Goal: Information Seeking & Learning: Learn about a topic

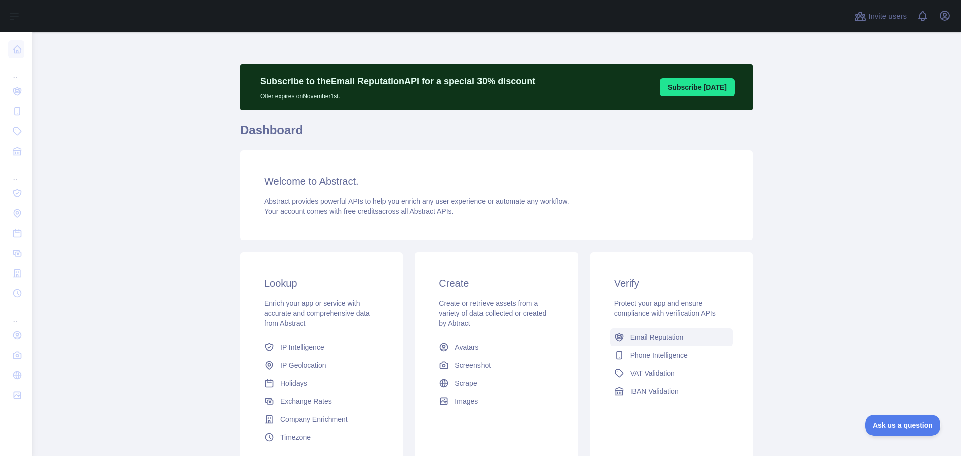
click at [679, 329] on link "Email Reputation" at bounding box center [671, 337] width 123 height 18
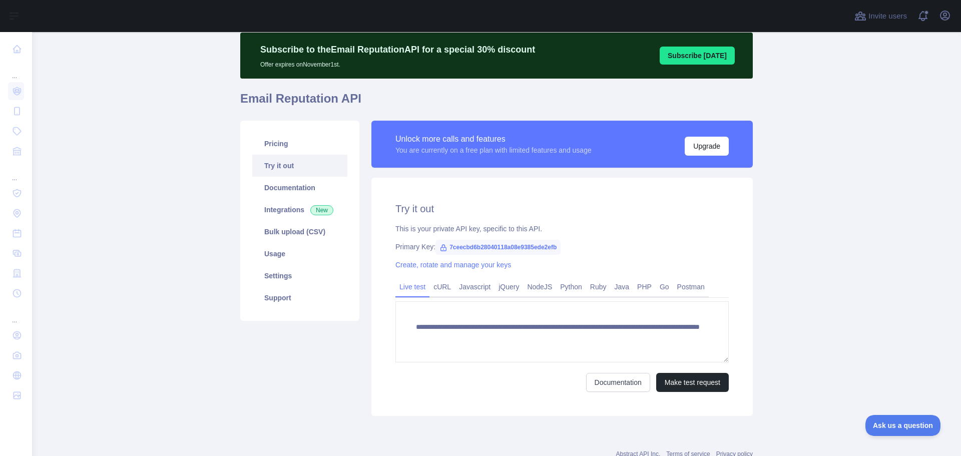
scroll to position [50, 0]
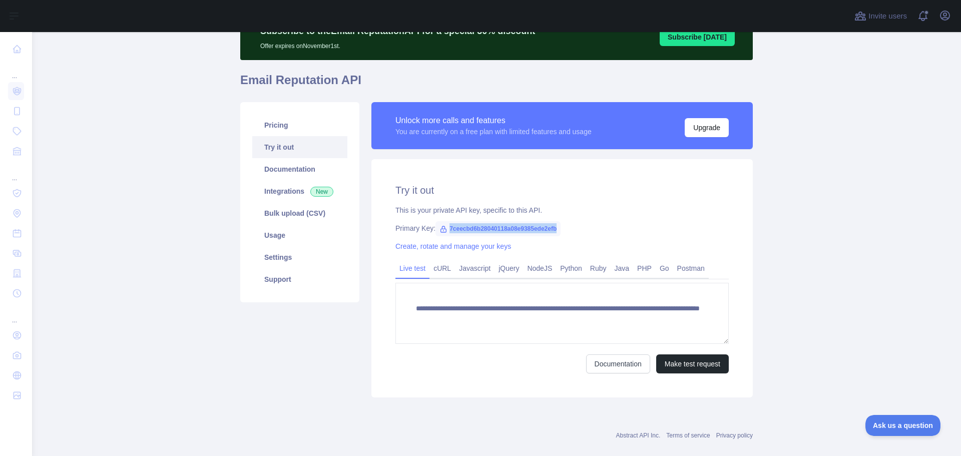
drag, startPoint x: 555, startPoint y: 230, endPoint x: 442, endPoint y: 230, distance: 113.2
click at [442, 230] on span "7ceecbd6b28040118a08e9385ede2efb" at bounding box center [498, 228] width 125 height 15
copy span "7ceecbd6b28040118a08e9385ede2efb"
click at [482, 267] on link "Javascript" at bounding box center [475, 268] width 40 height 16
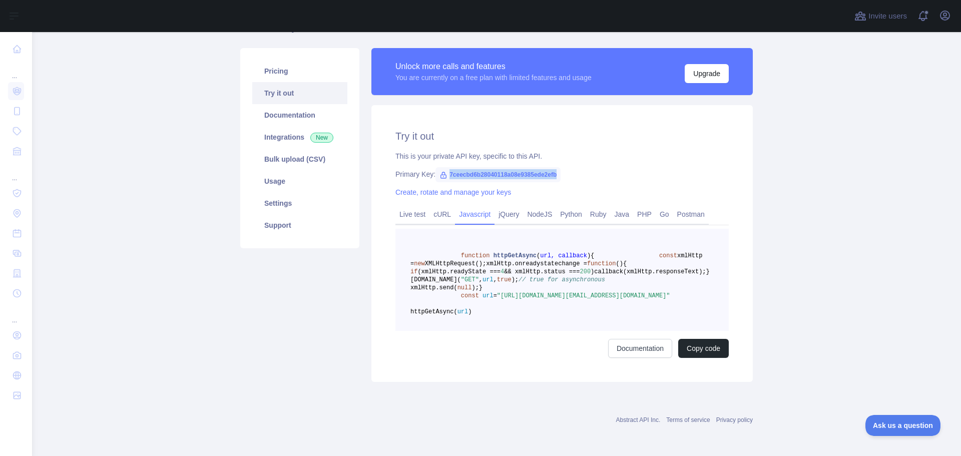
scroll to position [152, 0]
click at [410, 206] on link "Live test" at bounding box center [413, 214] width 34 height 16
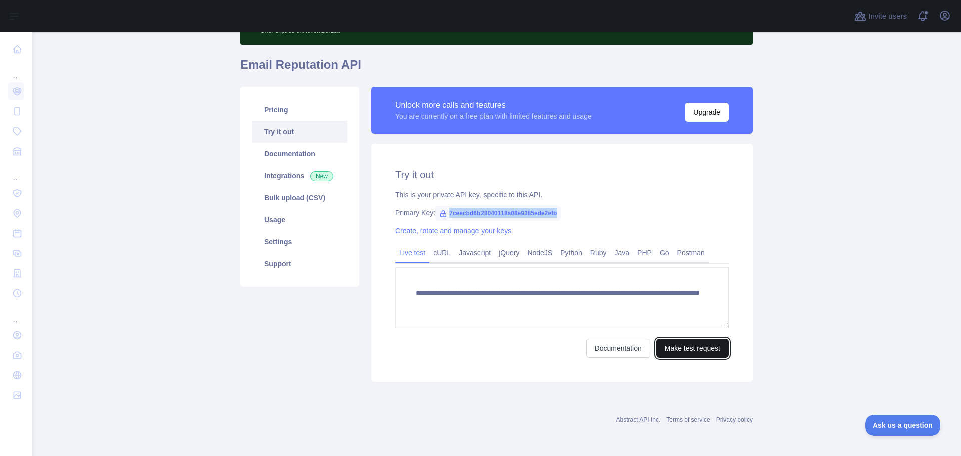
click at [674, 351] on button "Make test request" at bounding box center [692, 348] width 73 height 19
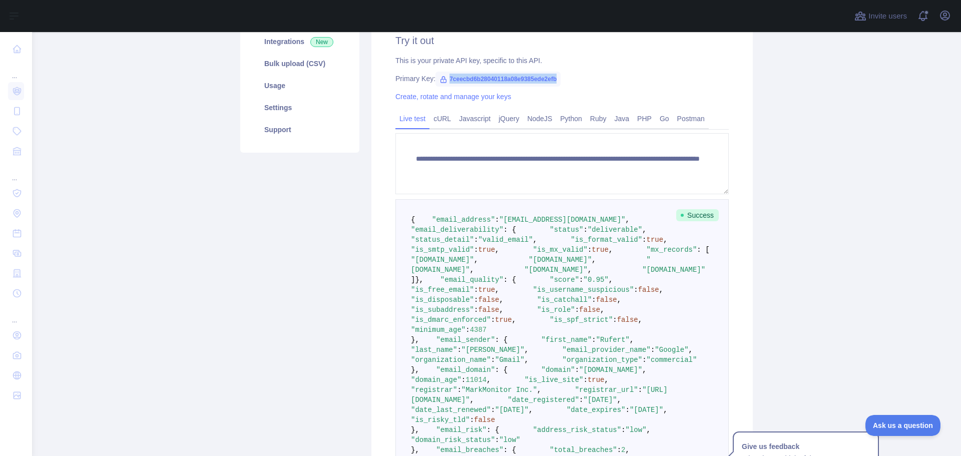
scroll to position [0, 0]
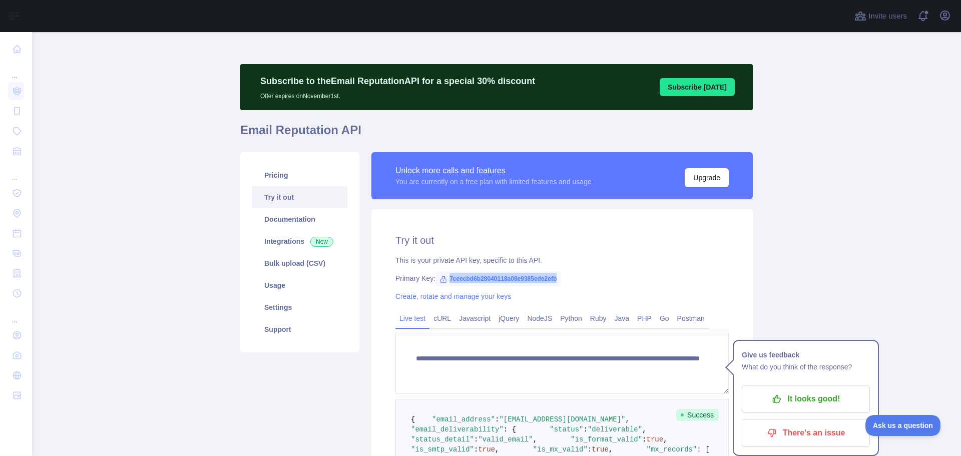
click at [290, 194] on link "Try it out" at bounding box center [299, 197] width 95 height 22
click at [276, 201] on link "Try it out" at bounding box center [299, 197] width 95 height 22
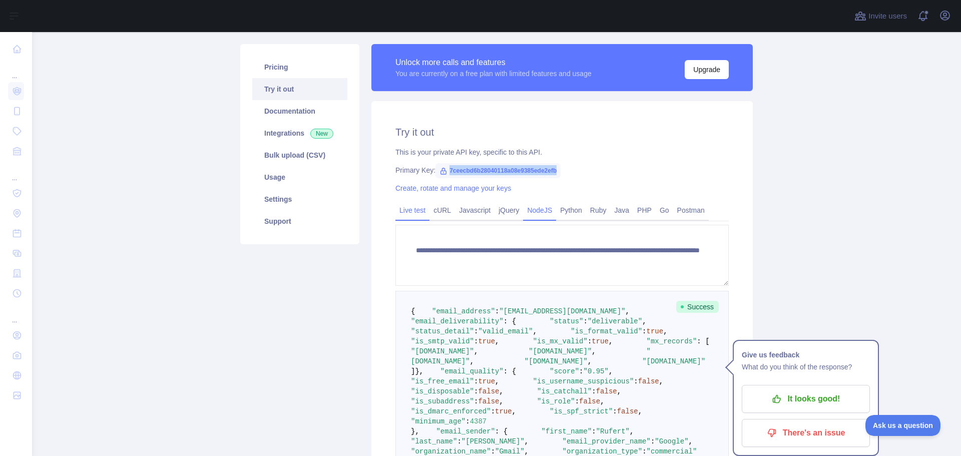
scroll to position [250, 0]
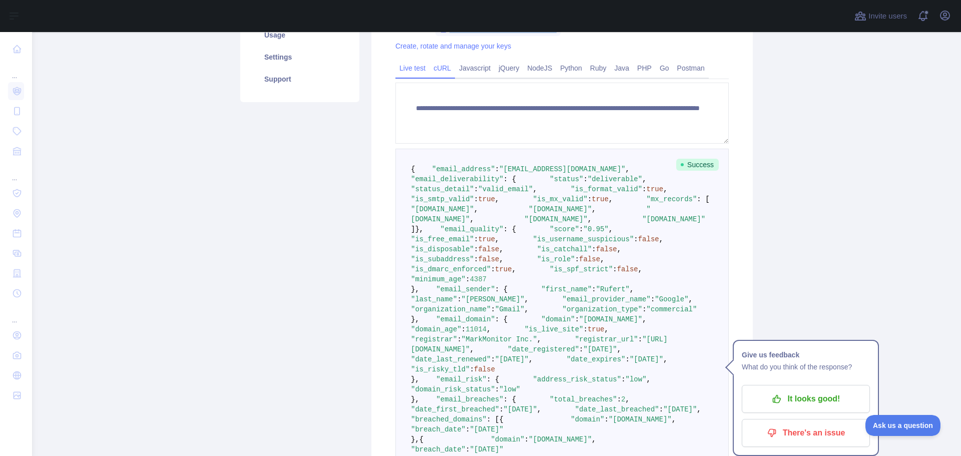
click at [444, 69] on link "cURL" at bounding box center [443, 68] width 26 height 16
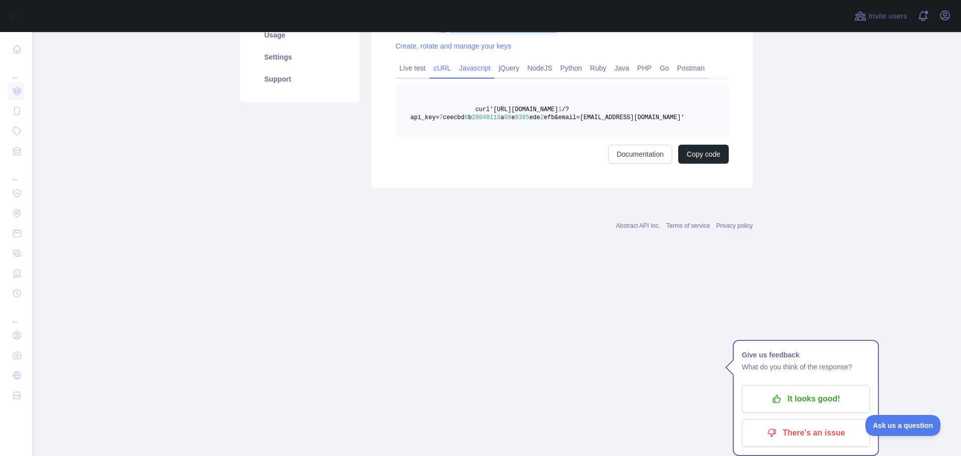
click at [470, 75] on link "Javascript" at bounding box center [475, 68] width 40 height 16
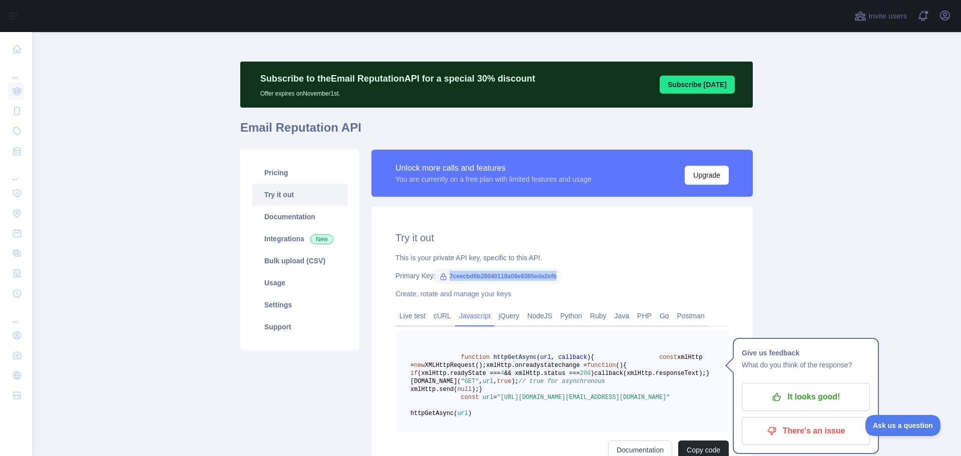
scroll to position [0, 0]
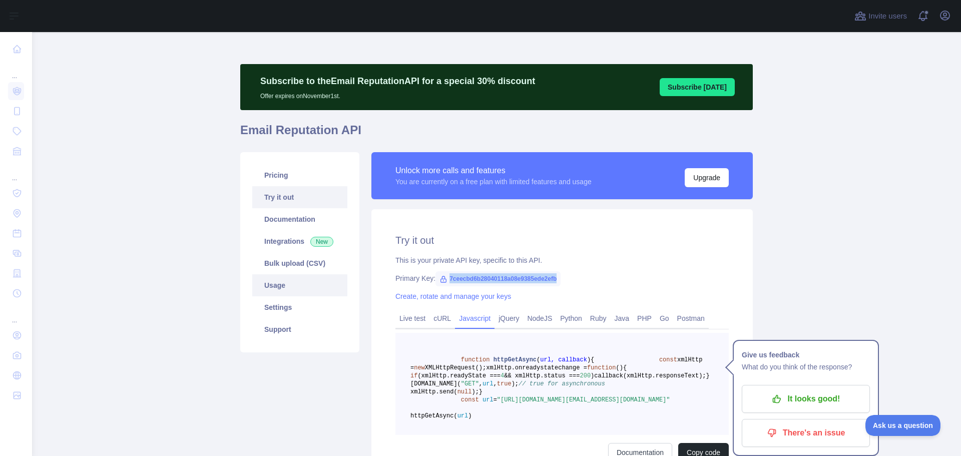
click at [283, 286] on link "Usage" at bounding box center [299, 285] width 95 height 22
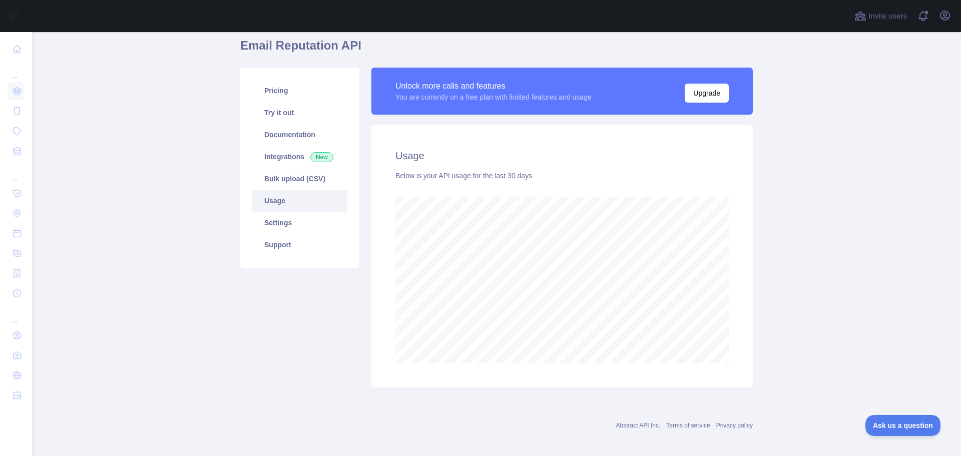
scroll to position [90, 0]
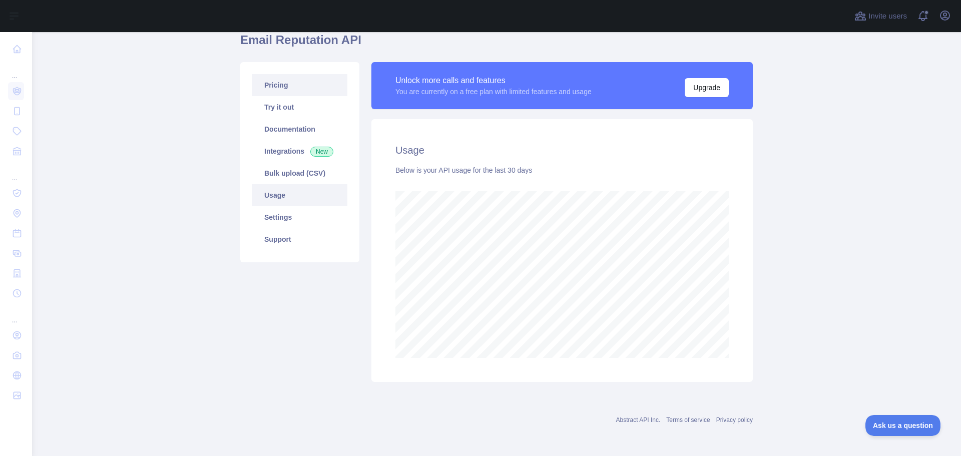
click at [287, 172] on link "Bulk upload (CSV)" at bounding box center [299, 173] width 95 height 22
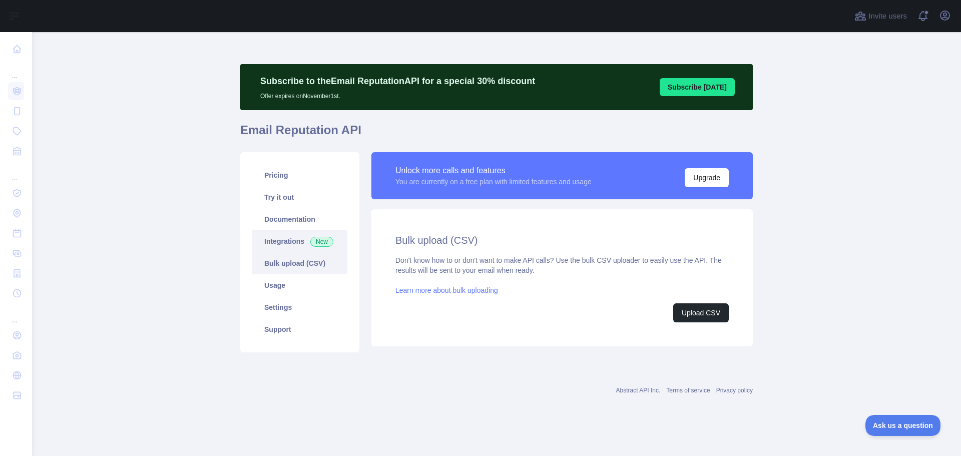
click at [302, 241] on link "Integrations New" at bounding box center [299, 241] width 95 height 22
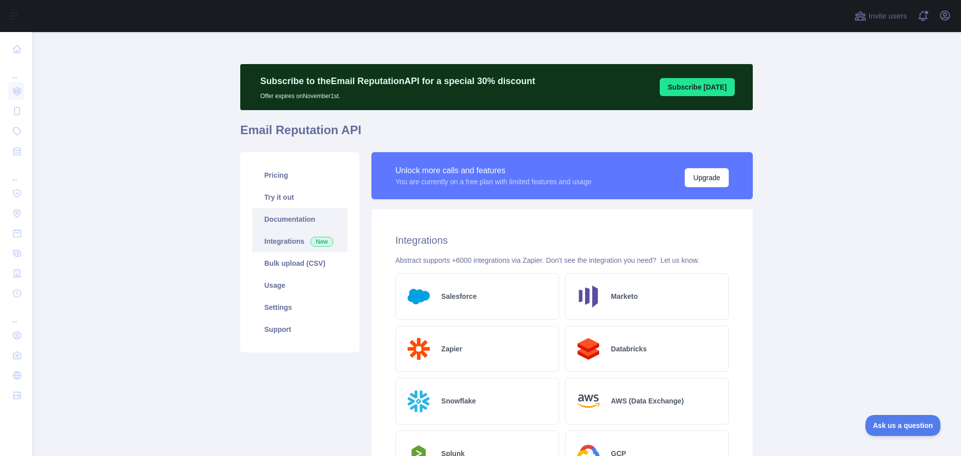
click at [286, 223] on link "Documentation" at bounding box center [299, 219] width 95 height 22
click at [275, 179] on link "Pricing" at bounding box center [299, 175] width 95 height 22
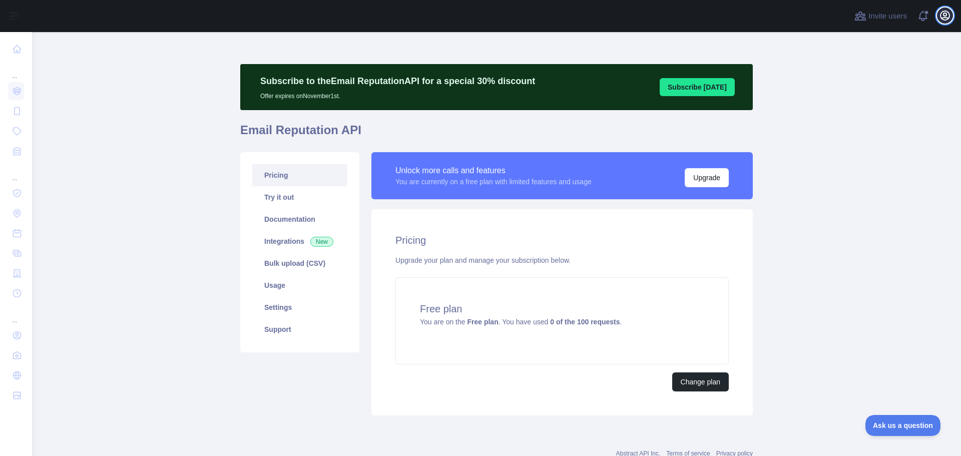
click at [944, 19] on icon "button" at bounding box center [945, 16] width 12 height 12
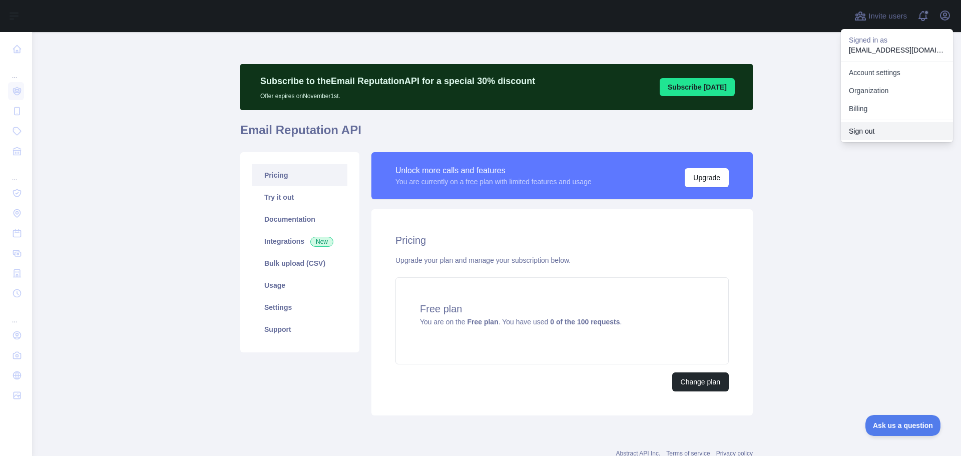
click at [872, 127] on button "Sign out" at bounding box center [897, 131] width 112 height 18
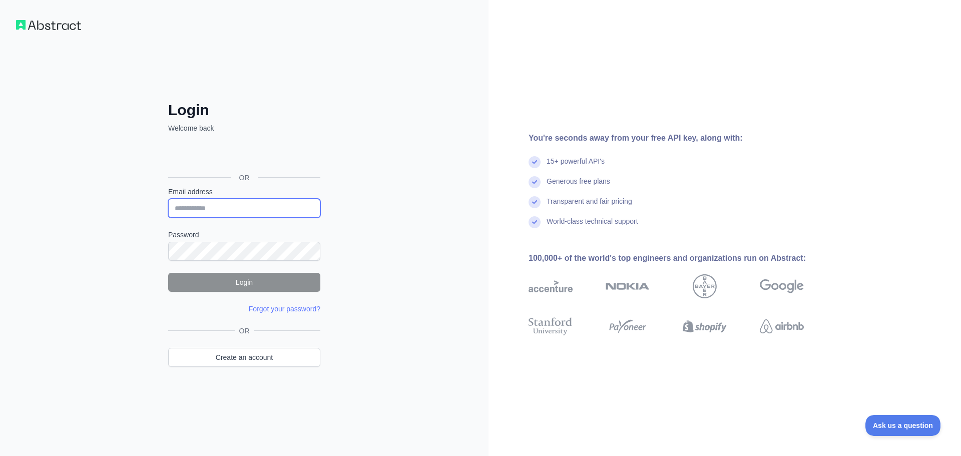
click at [214, 205] on input "Email address" at bounding box center [244, 208] width 152 height 19
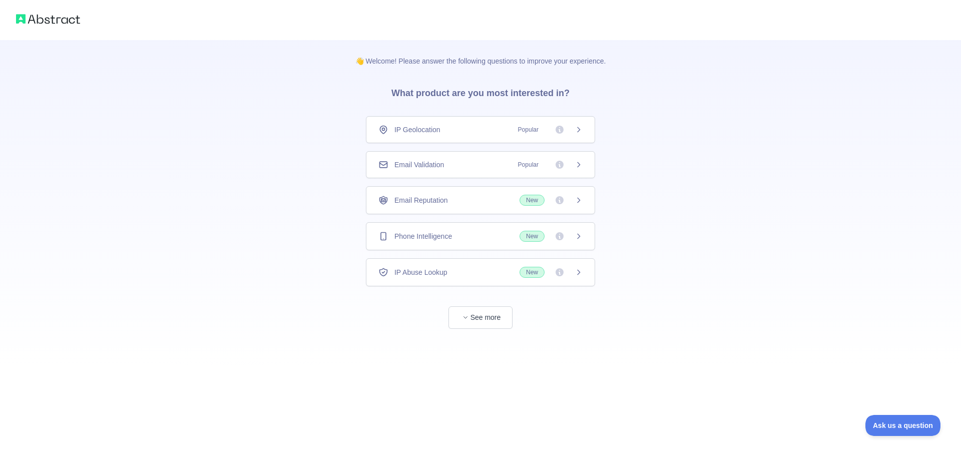
click at [455, 169] on div "Email Validation Popular" at bounding box center [481, 165] width 204 height 10
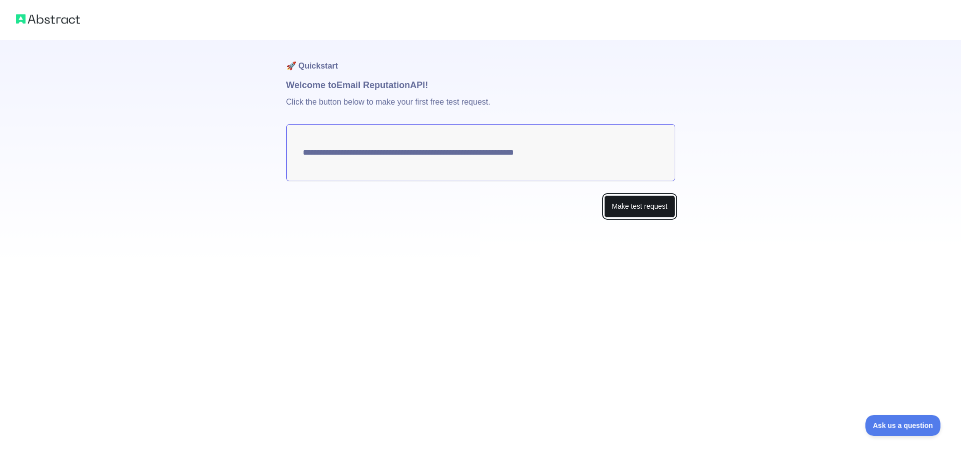
click at [625, 207] on button "Make test request" at bounding box center [639, 206] width 71 height 23
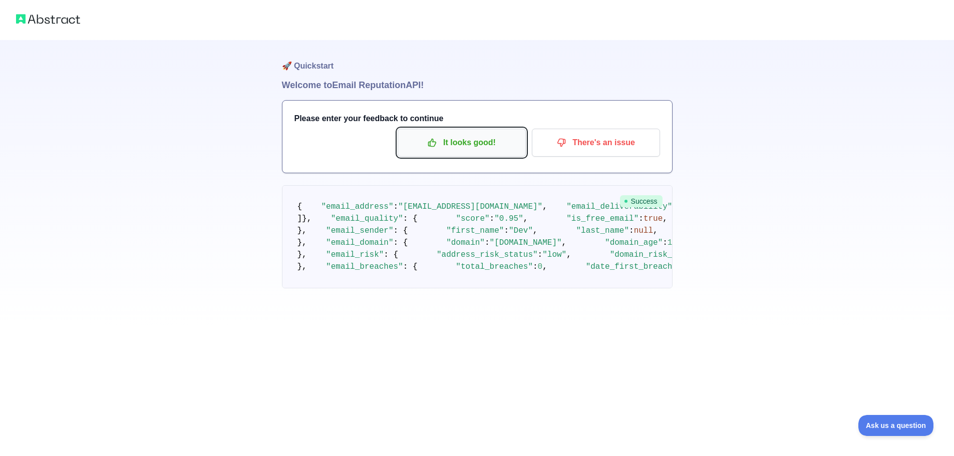
click at [477, 141] on p "It looks good!" at bounding box center [461, 142] width 113 height 17
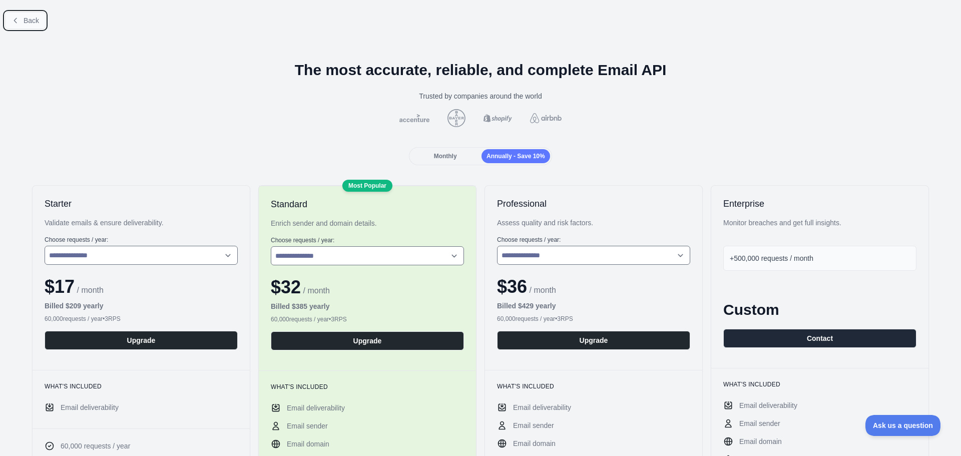
click at [39, 22] on button "Back" at bounding box center [25, 20] width 41 height 17
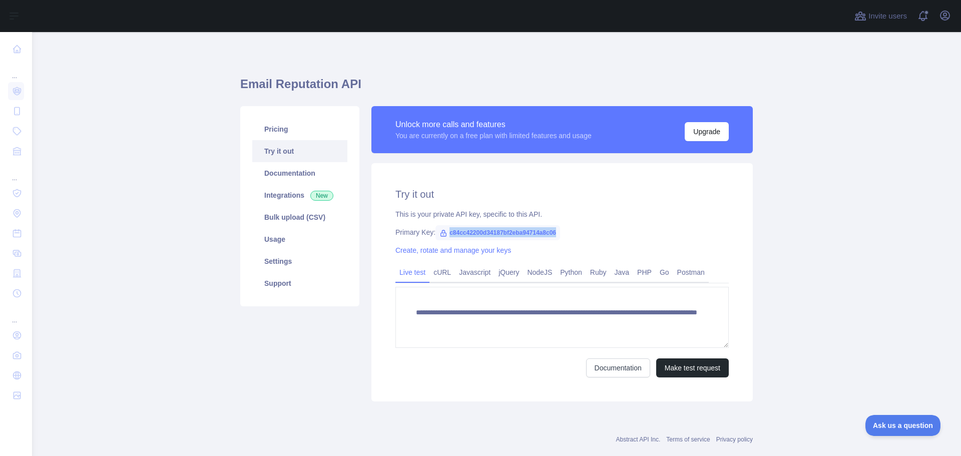
drag, startPoint x: 552, startPoint y: 234, endPoint x: 435, endPoint y: 233, distance: 117.2
click at [436, 233] on span "c84cc42200d34187bf2eba94714a8c06" at bounding box center [498, 232] width 125 height 15
copy span "c84cc42200d34187bf2eba94714a8c06"
click at [317, 240] on link "Usage" at bounding box center [299, 239] width 95 height 22
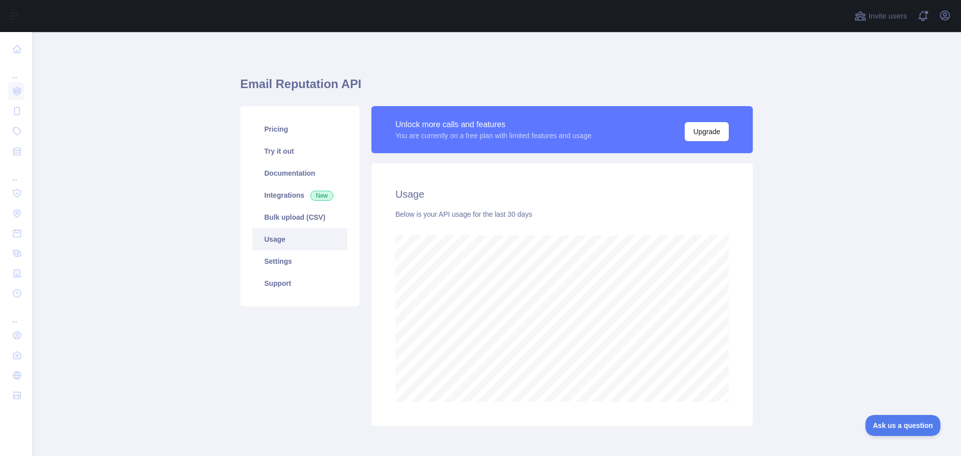
scroll to position [424, 922]
click at [282, 132] on link "Pricing" at bounding box center [299, 129] width 95 height 22
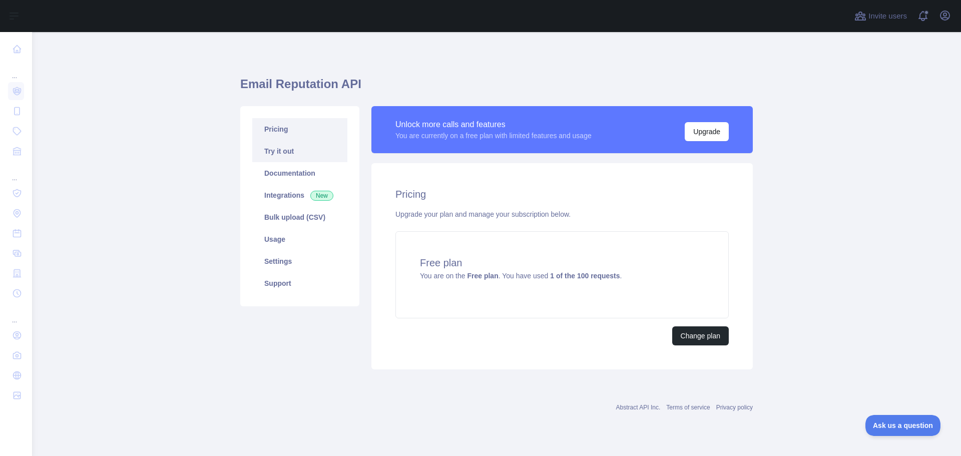
click at [301, 156] on link "Try it out" at bounding box center [299, 151] width 95 height 22
